Goal: Information Seeking & Learning: Check status

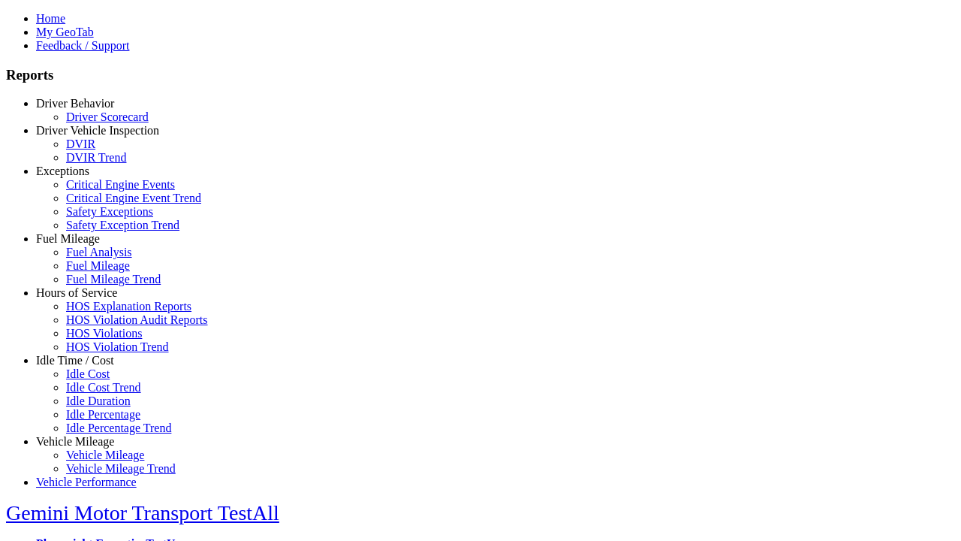
click at [86, 299] on link "Hours of Service" at bounding box center [76, 292] width 81 height 13
click at [98, 312] on link "HOS Explanation Reports" at bounding box center [128, 306] width 125 height 13
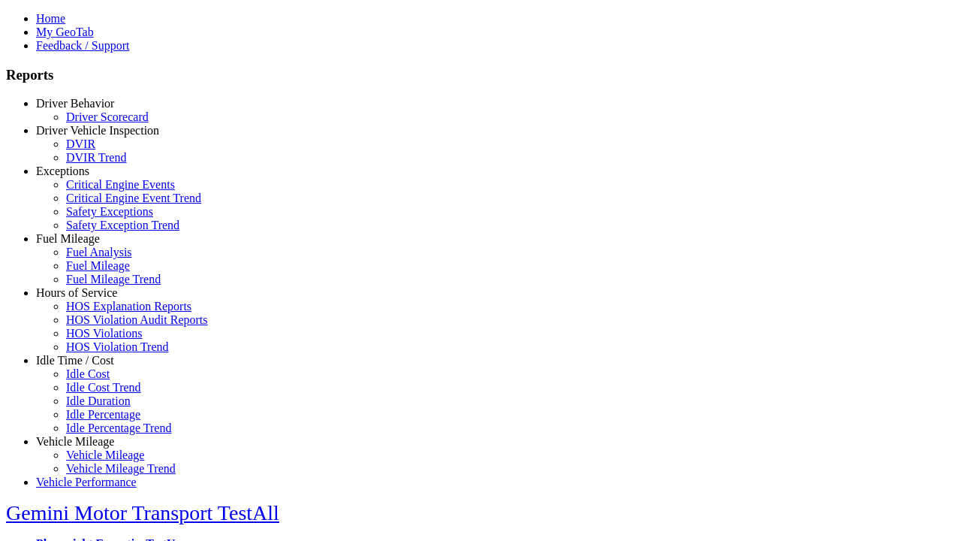
type input "**********"
type input "*********"
